Goal: Task Accomplishment & Management: Manage account settings

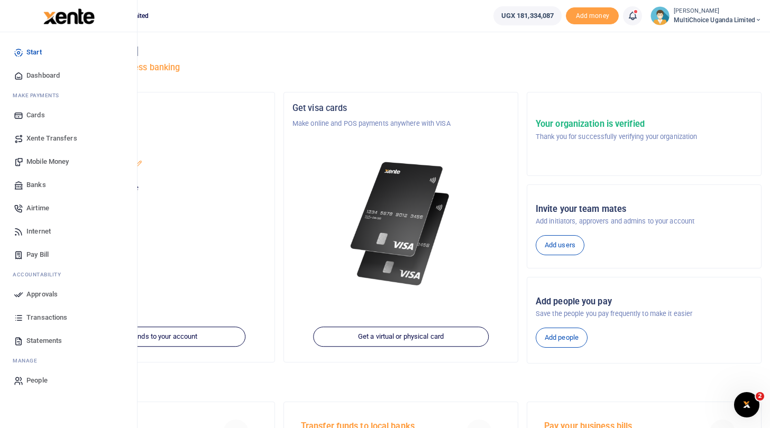
click at [49, 292] on span "Approvals" at bounding box center [41, 294] width 31 height 11
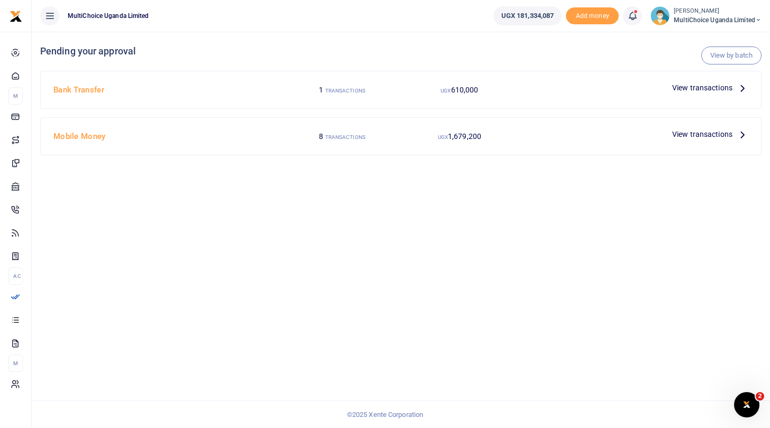
click at [679, 86] on span "View transactions" at bounding box center [702, 88] width 60 height 12
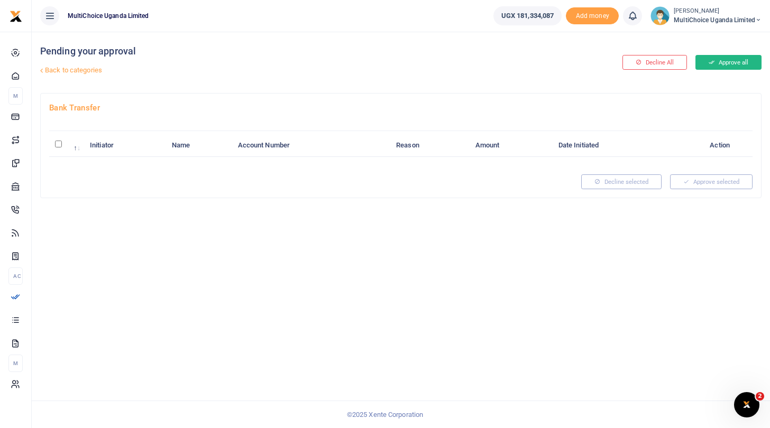
click at [729, 66] on button "Approve all" at bounding box center [728, 62] width 66 height 15
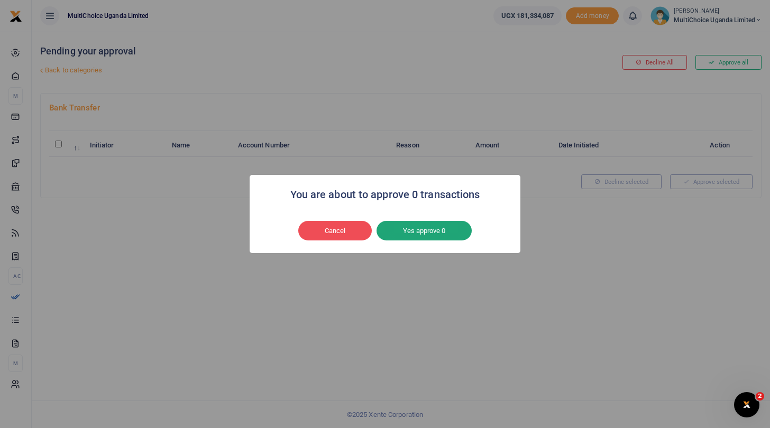
click at [441, 229] on button "Yes approve 0" at bounding box center [423, 231] width 95 height 20
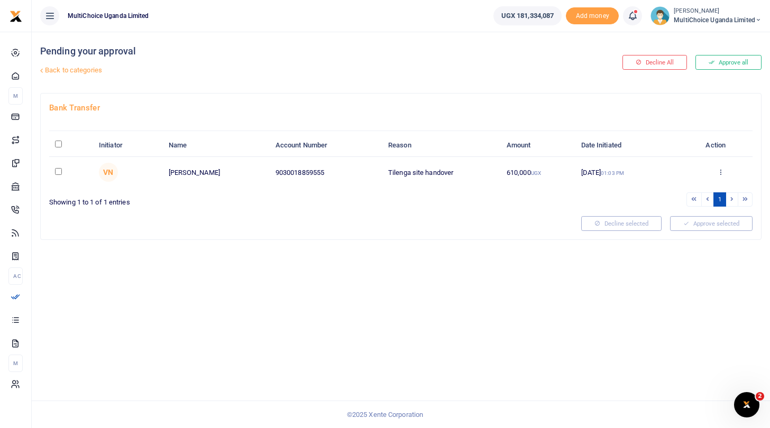
click at [363, 232] on div "You are about to approve 0 transactions × Cancel No Yes approve 0" at bounding box center [384, 213] width 135 height 39
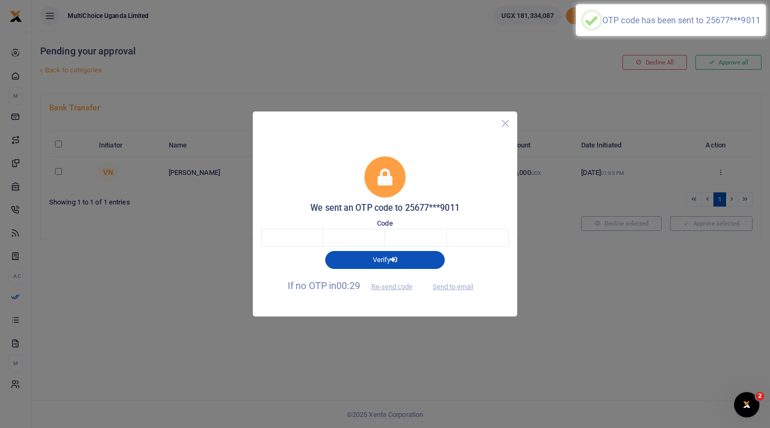
click at [506, 123] on button "Close" at bounding box center [504, 123] width 15 height 15
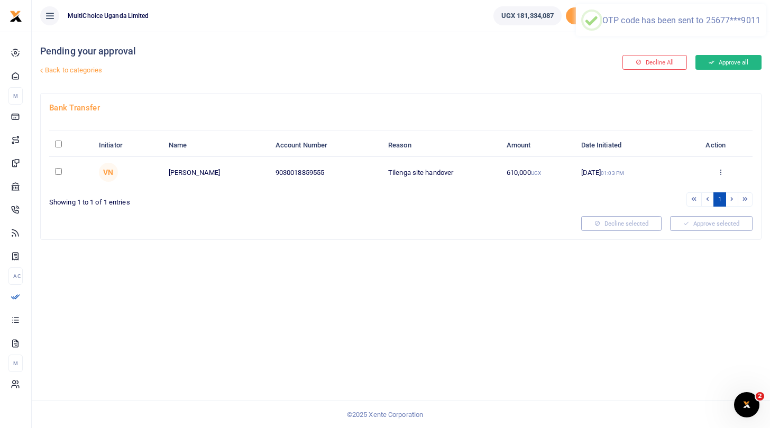
click at [724, 60] on button "Approve all" at bounding box center [728, 62] width 66 height 15
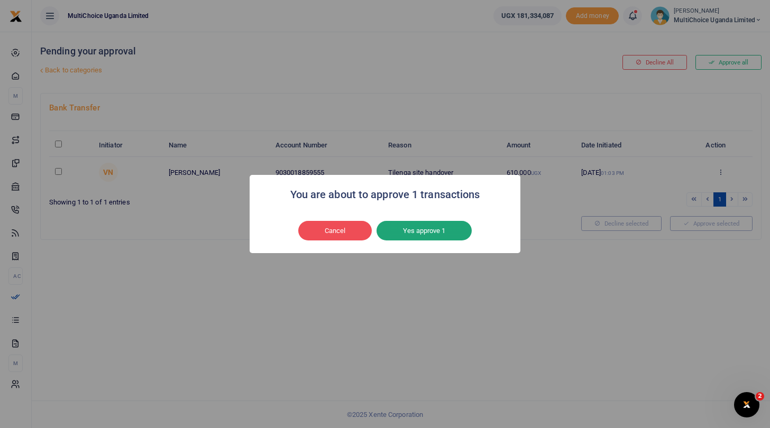
click at [435, 229] on button "Yes approve 1" at bounding box center [423, 231] width 95 height 20
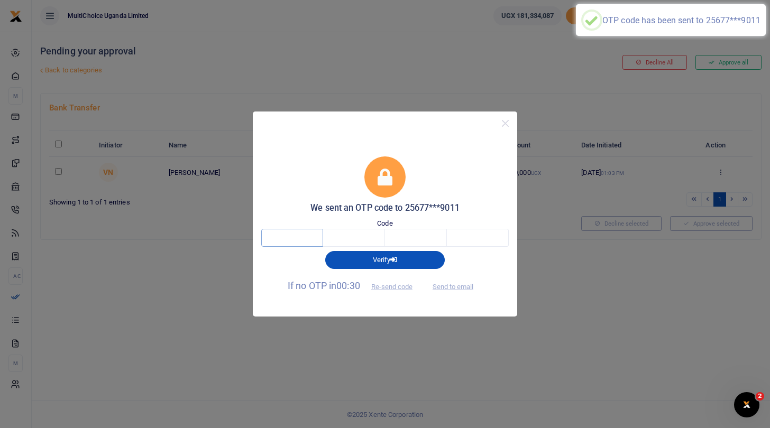
click at [308, 235] on input "text" at bounding box center [292, 238] width 62 height 18
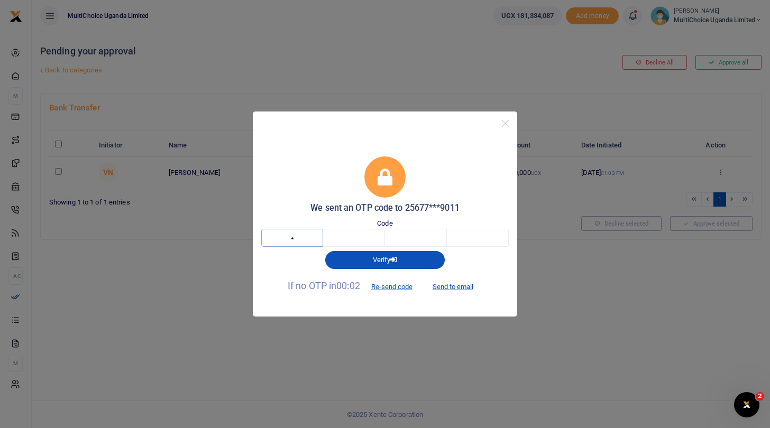
type input "2"
type input "1"
type input "5"
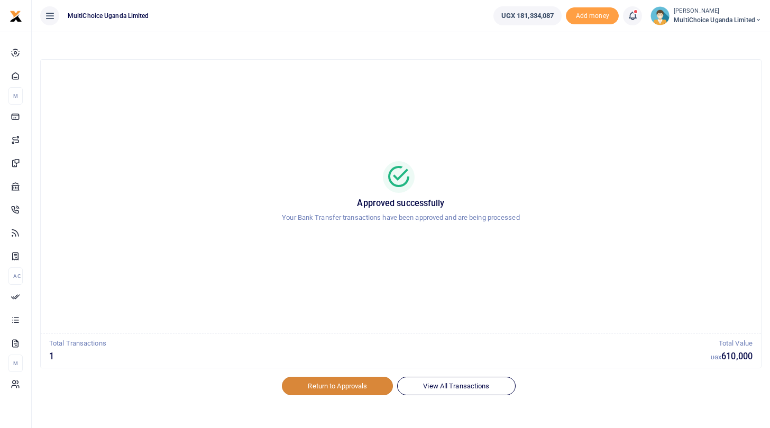
click at [347, 389] on link "Return to Approvals" at bounding box center [337, 386] width 111 height 18
click at [317, 383] on link "Return to Approvals" at bounding box center [337, 386] width 111 height 18
click at [345, 386] on link "Return to Approvals" at bounding box center [337, 386] width 111 height 18
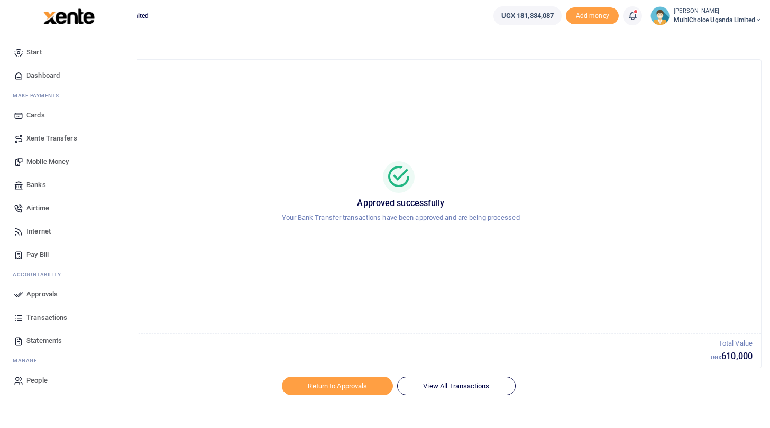
click at [36, 290] on span "Approvals" at bounding box center [41, 294] width 31 height 11
click at [49, 294] on span "Approvals" at bounding box center [41, 294] width 31 height 11
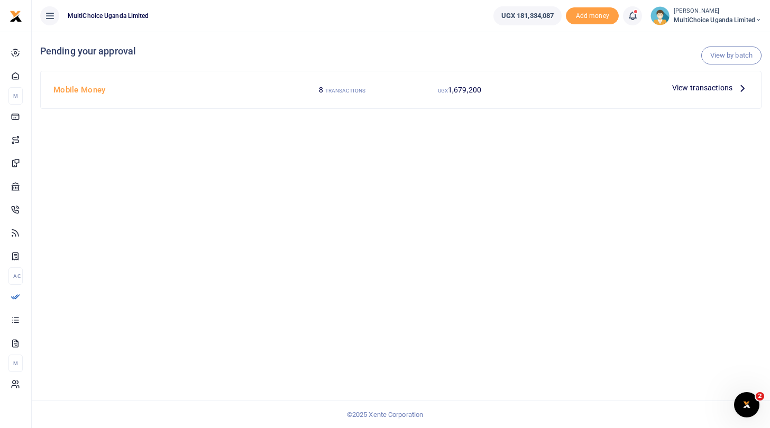
click at [678, 86] on span "View transactions" at bounding box center [702, 88] width 60 height 12
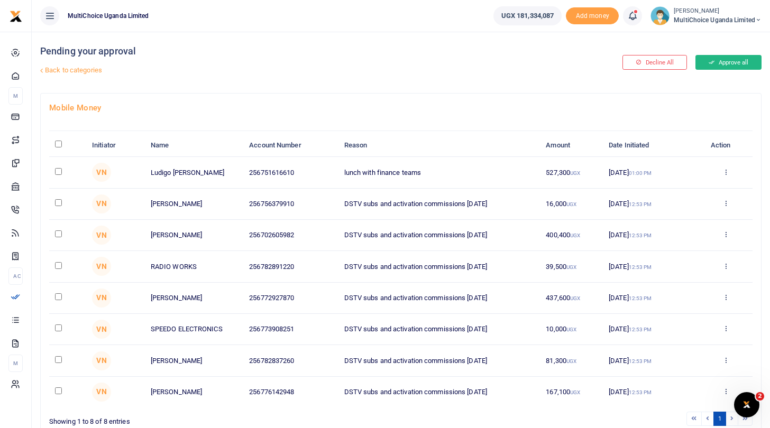
click at [722, 66] on button "Approve all" at bounding box center [728, 62] width 66 height 15
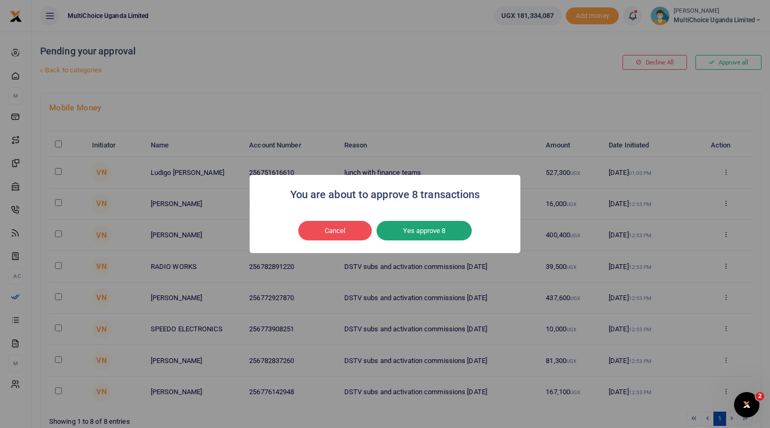
click at [443, 225] on button "Yes approve 8" at bounding box center [423, 231] width 95 height 20
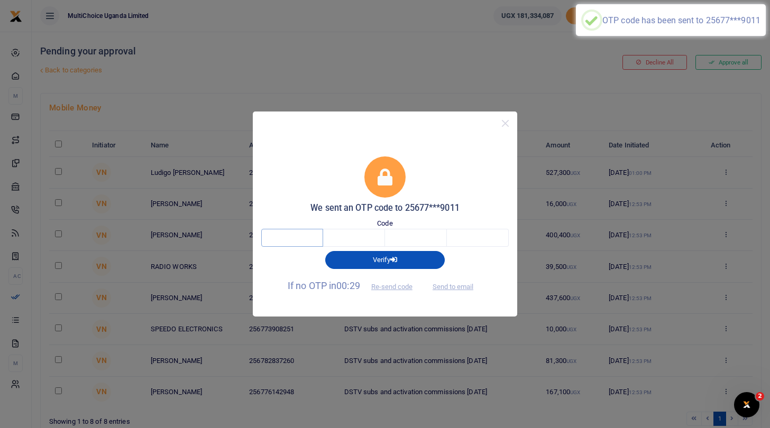
click at [305, 237] on input "text" at bounding box center [292, 238] width 62 height 18
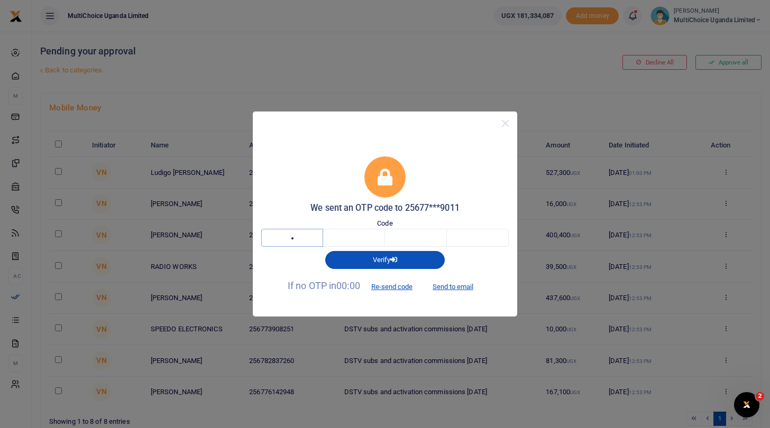
type input "7"
type input "4"
type input "2"
type input "7"
type input "4"
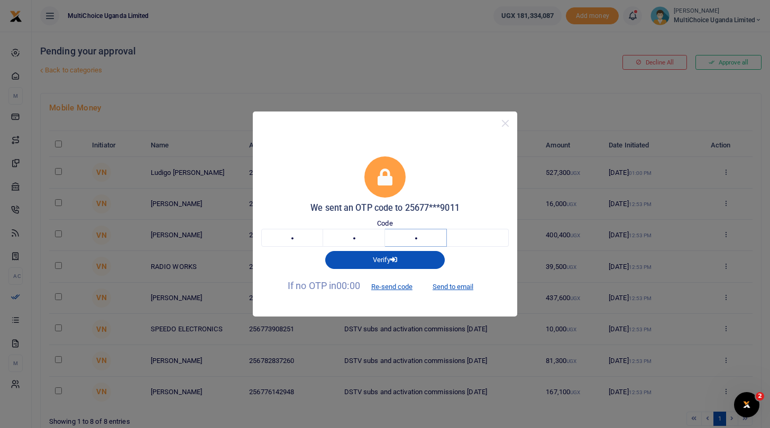
type input "2"
type input "7"
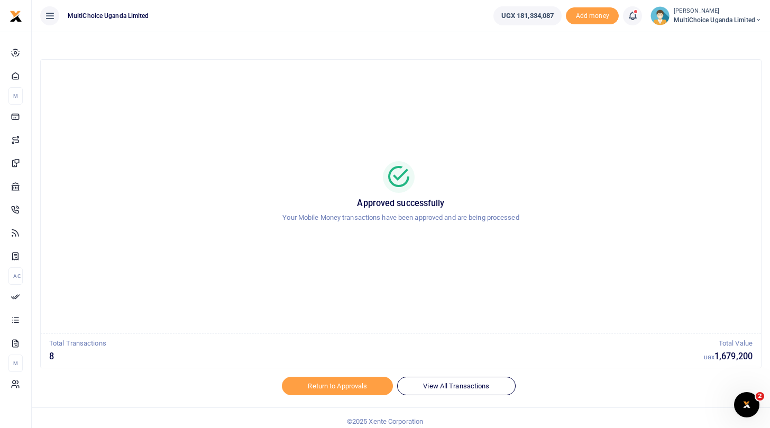
click at [682, 21] on span "MultiChoice Uganda Limited" at bounding box center [717, 20] width 88 height 10
click at [701, 38] on link "Switch accounts" at bounding box center [721, 38] width 84 height 15
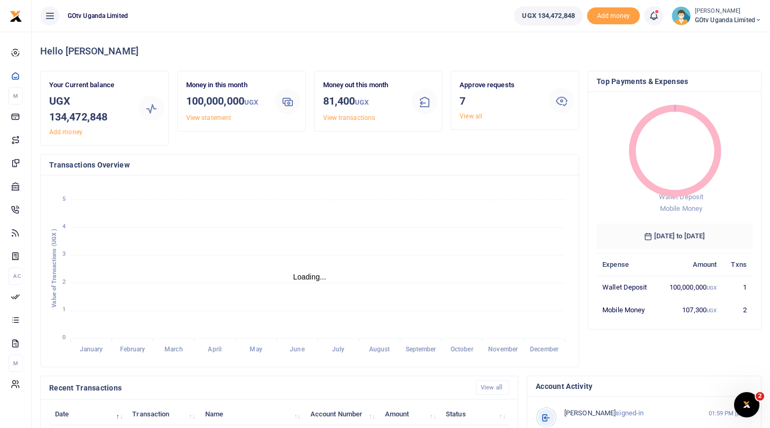
scroll to position [1, 1]
